Goal: Obtain resource: Download file/media

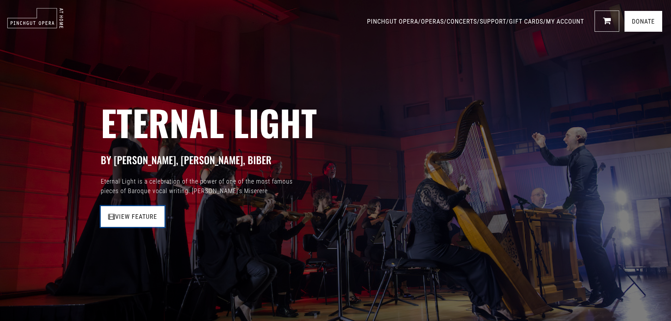
click at [135, 224] on link "View Feature" at bounding box center [133, 216] width 64 height 21
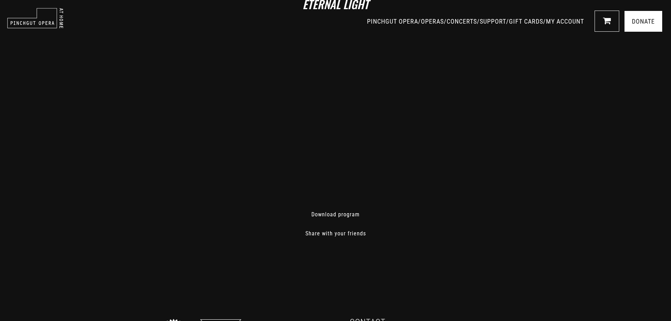
scroll to position [70, 0]
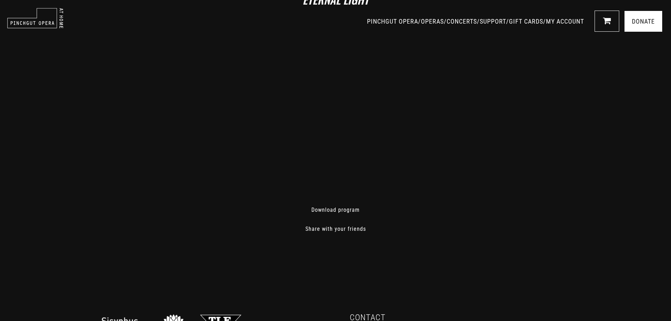
click at [287, 216] on div "Download program Share with your friends" at bounding box center [335, 219] width 289 height 27
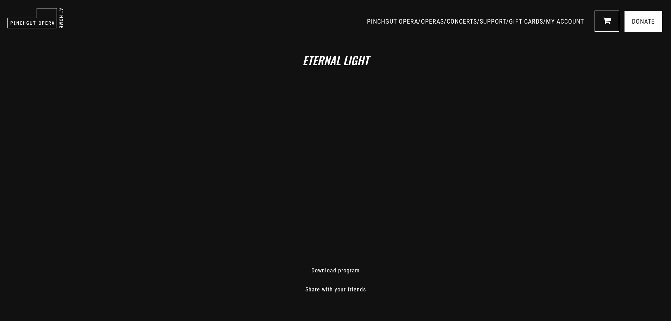
scroll to position [0, 0]
